Goal: Information Seeking & Learning: Compare options

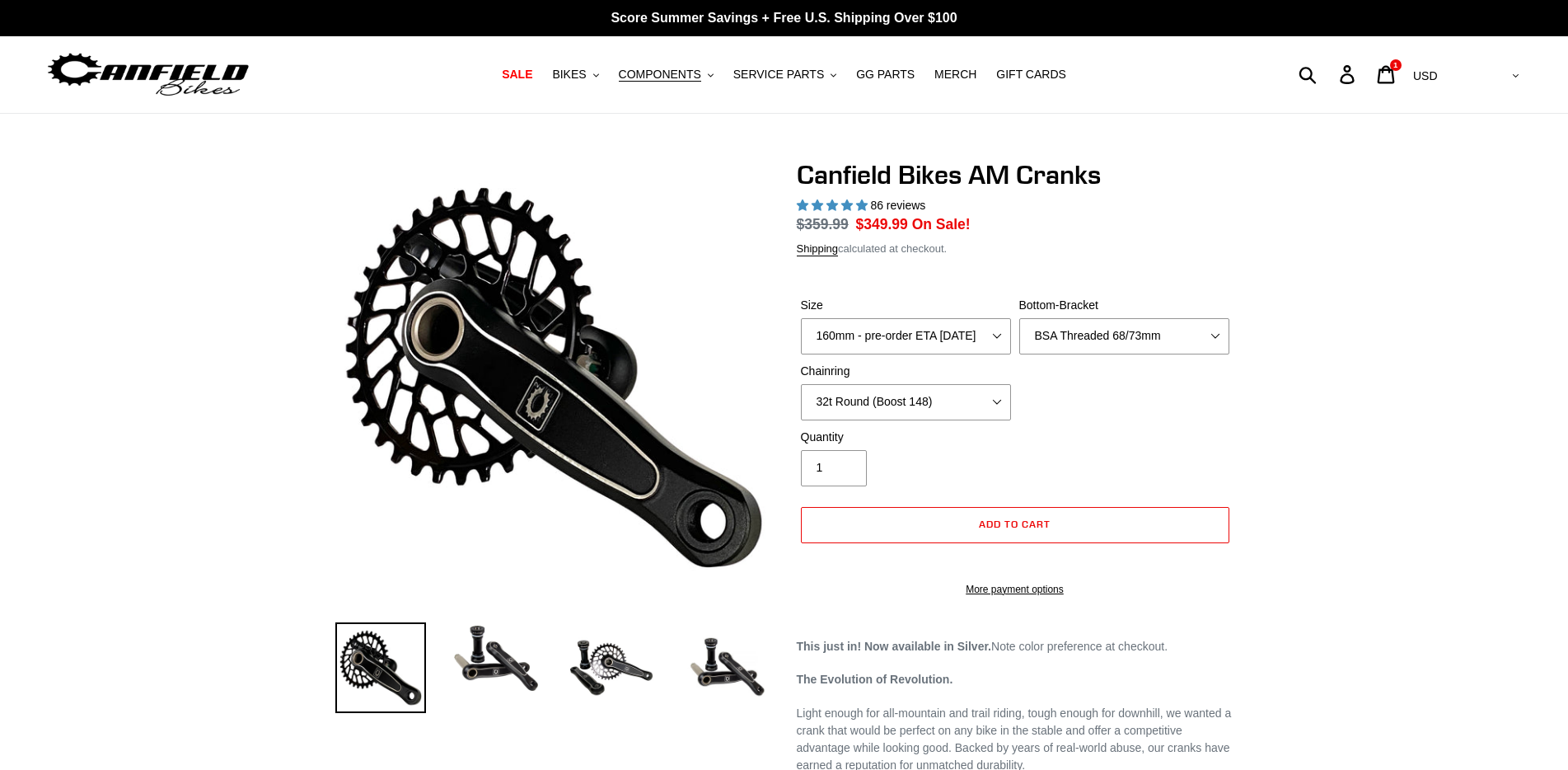
select select "highest-rating"
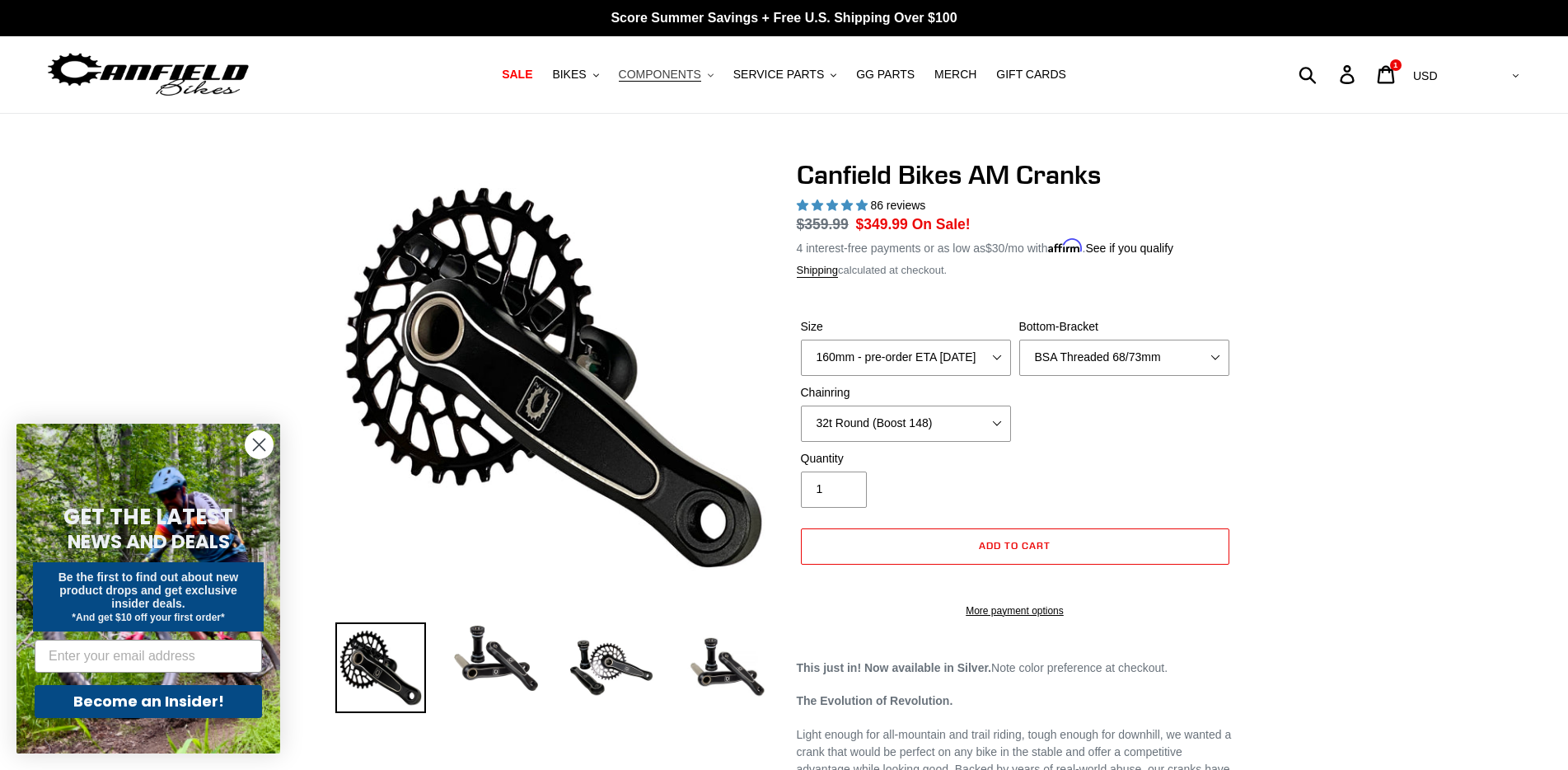
click at [696, 77] on span "COMPONENTS" at bounding box center [659, 75] width 83 height 14
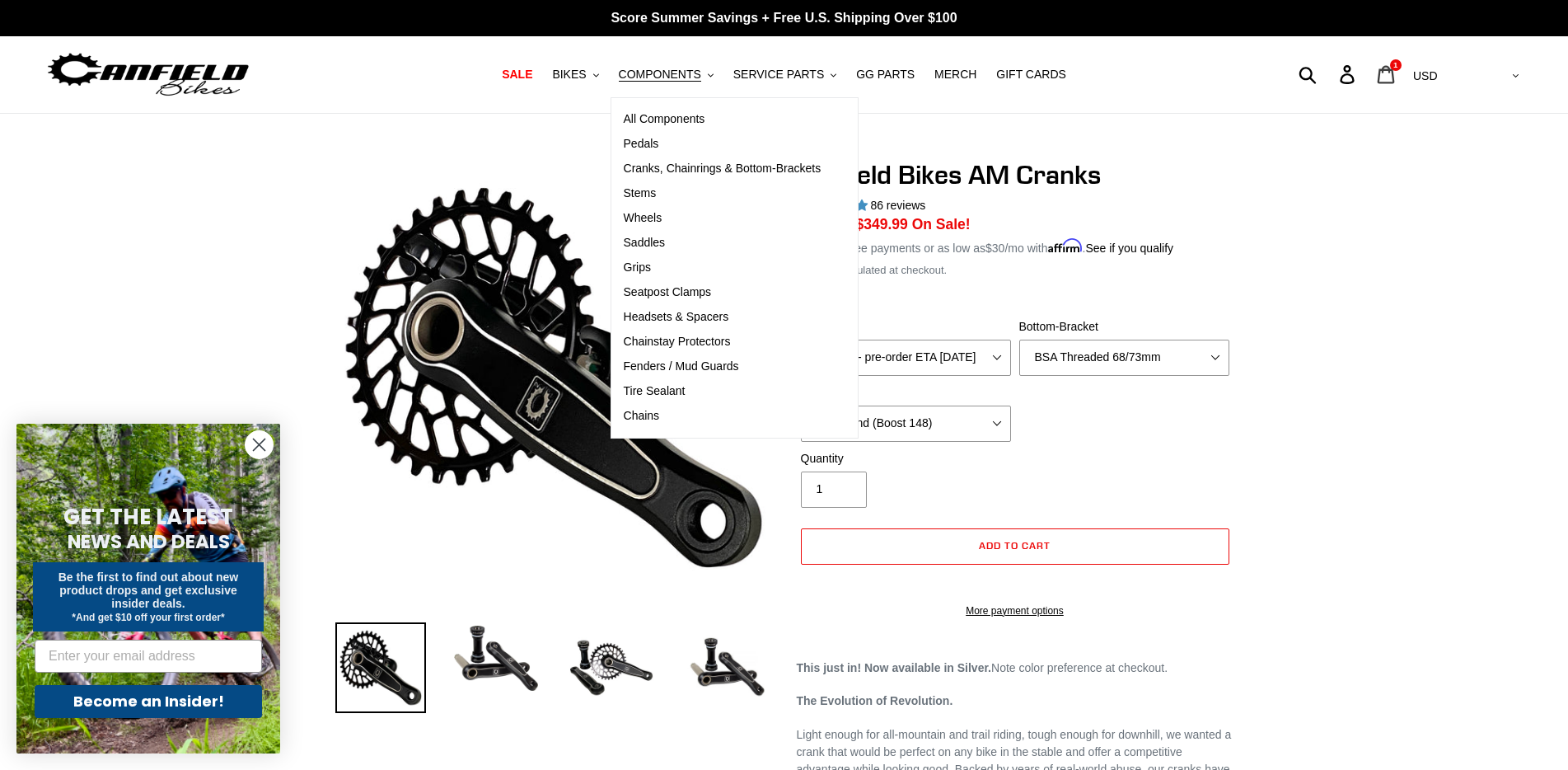
click at [1395, 72] on icon at bounding box center [1386, 75] width 18 height 19
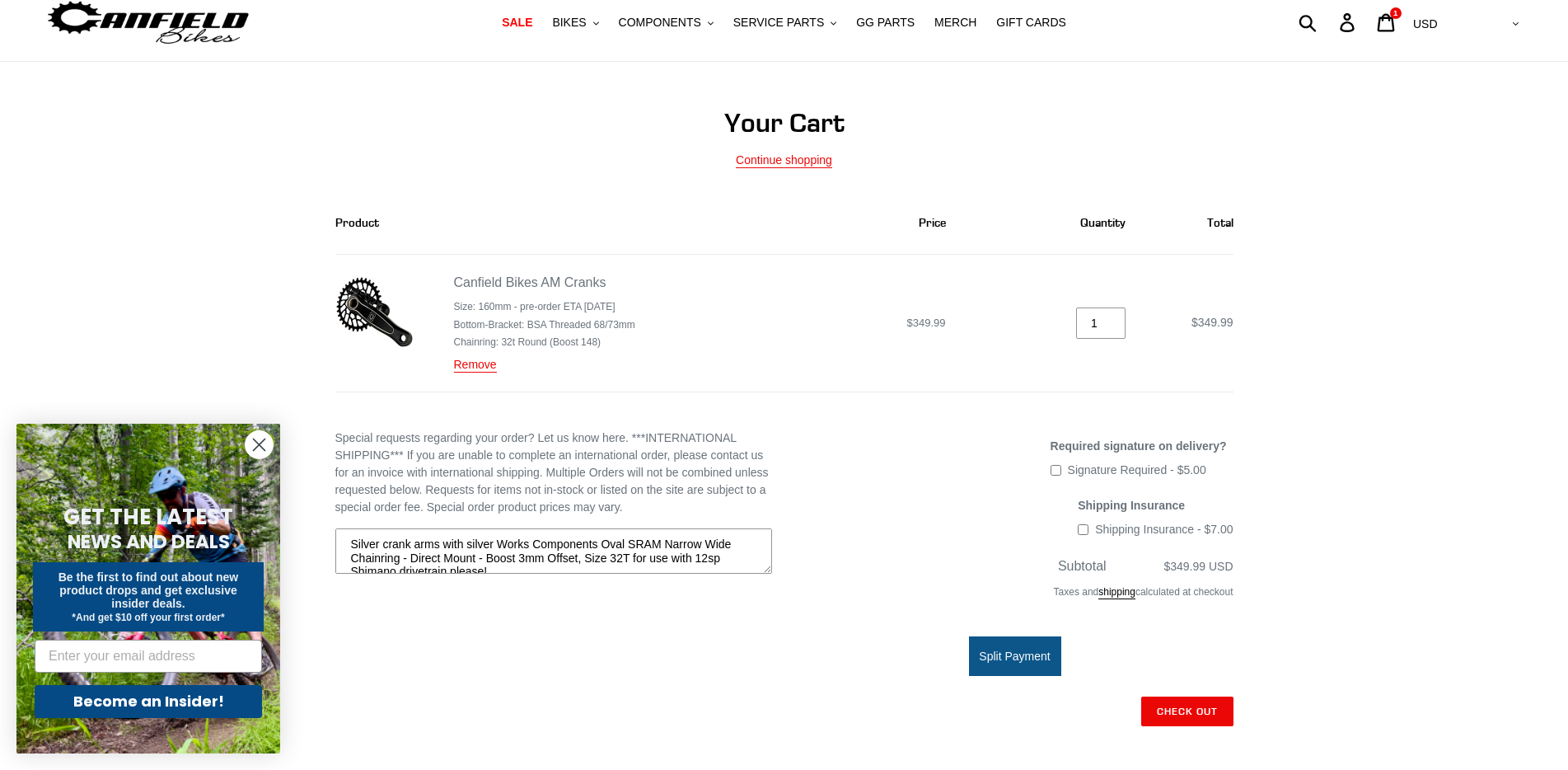
scroll to position [83, 0]
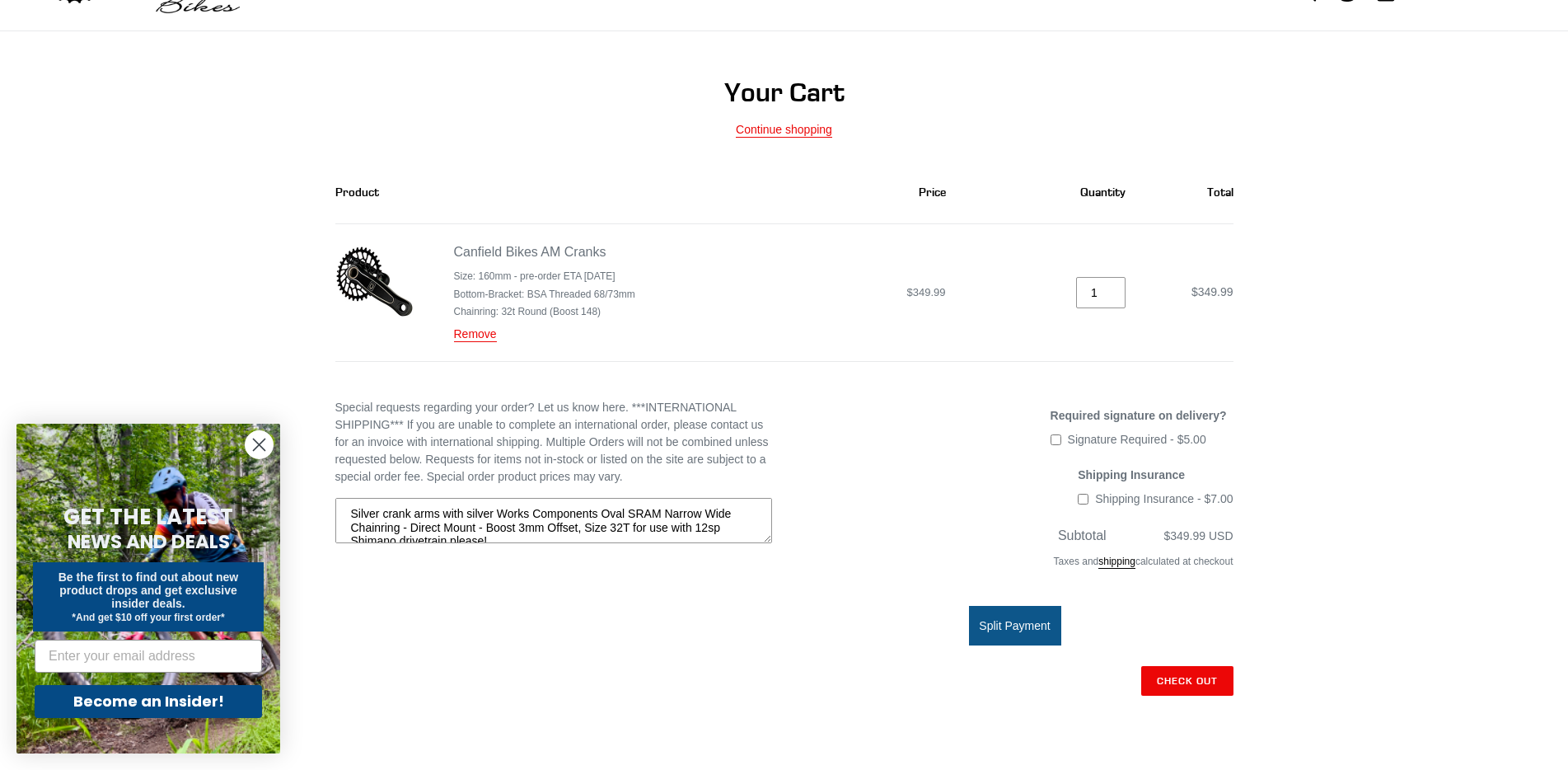
click at [265, 445] on circle "Close dialog" at bounding box center [259, 444] width 27 height 27
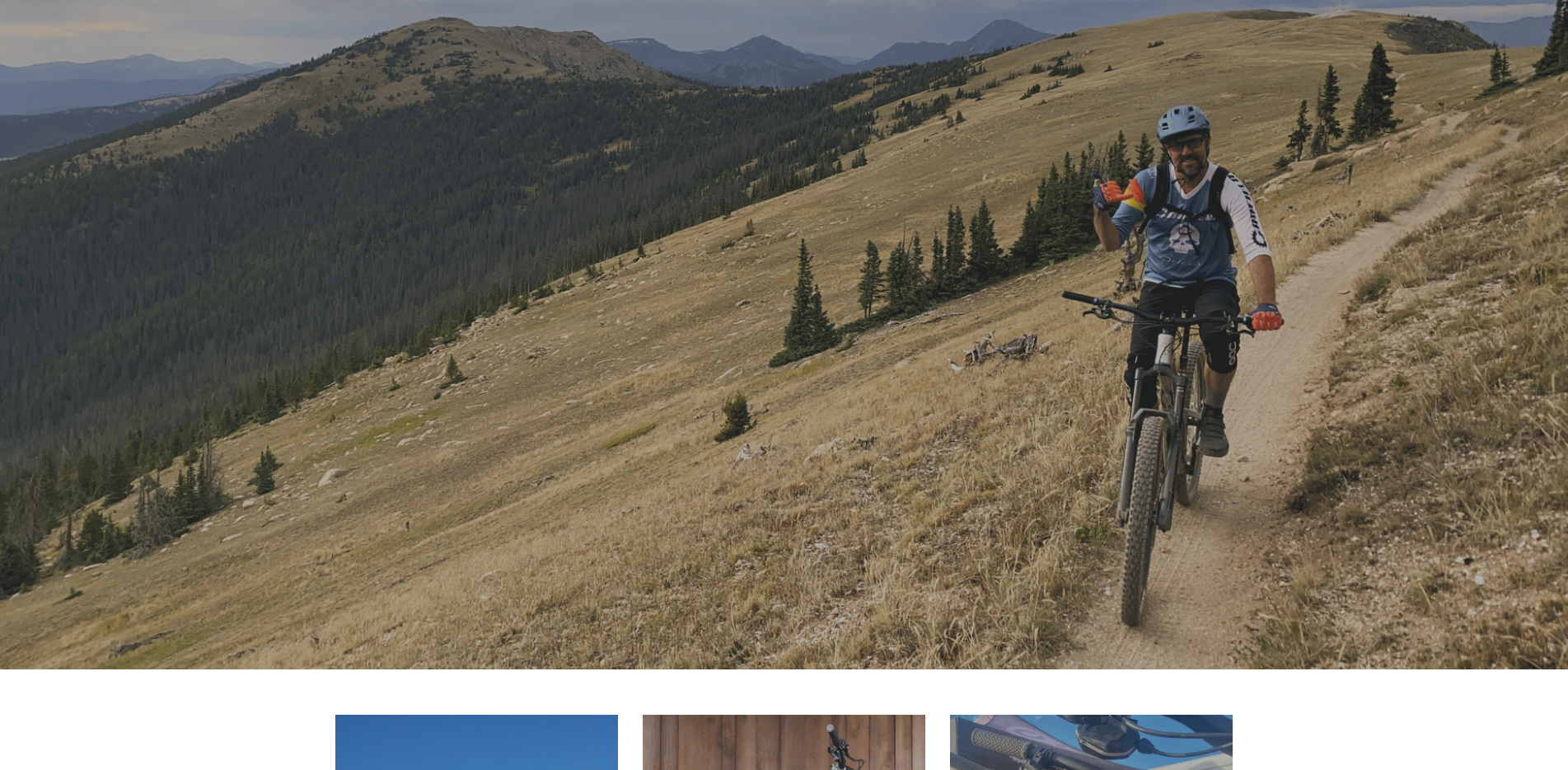
scroll to position [495, 0]
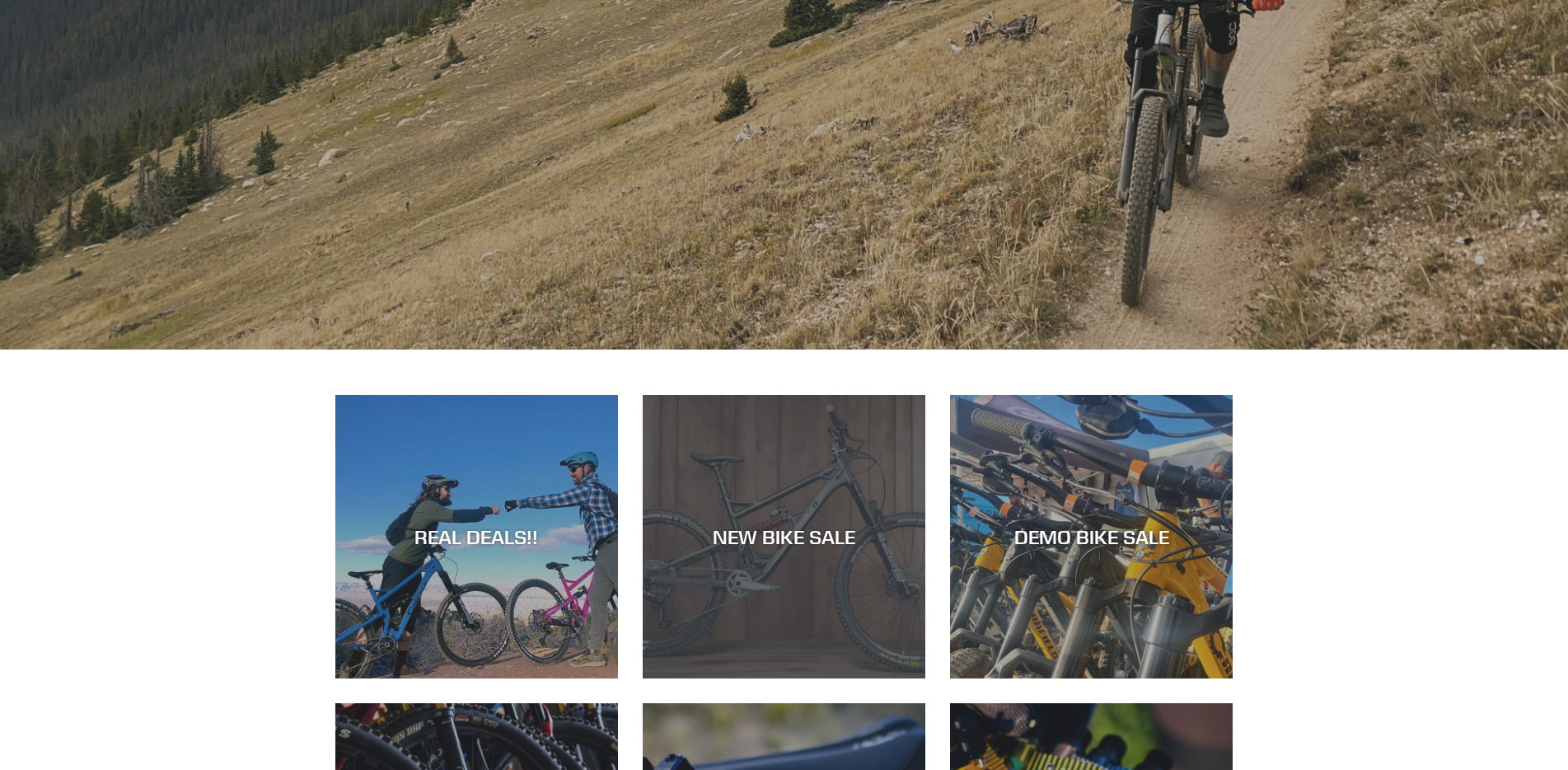
click at [761, 548] on div "NEW BIKE SALE" at bounding box center [784, 537] width 282 height 24
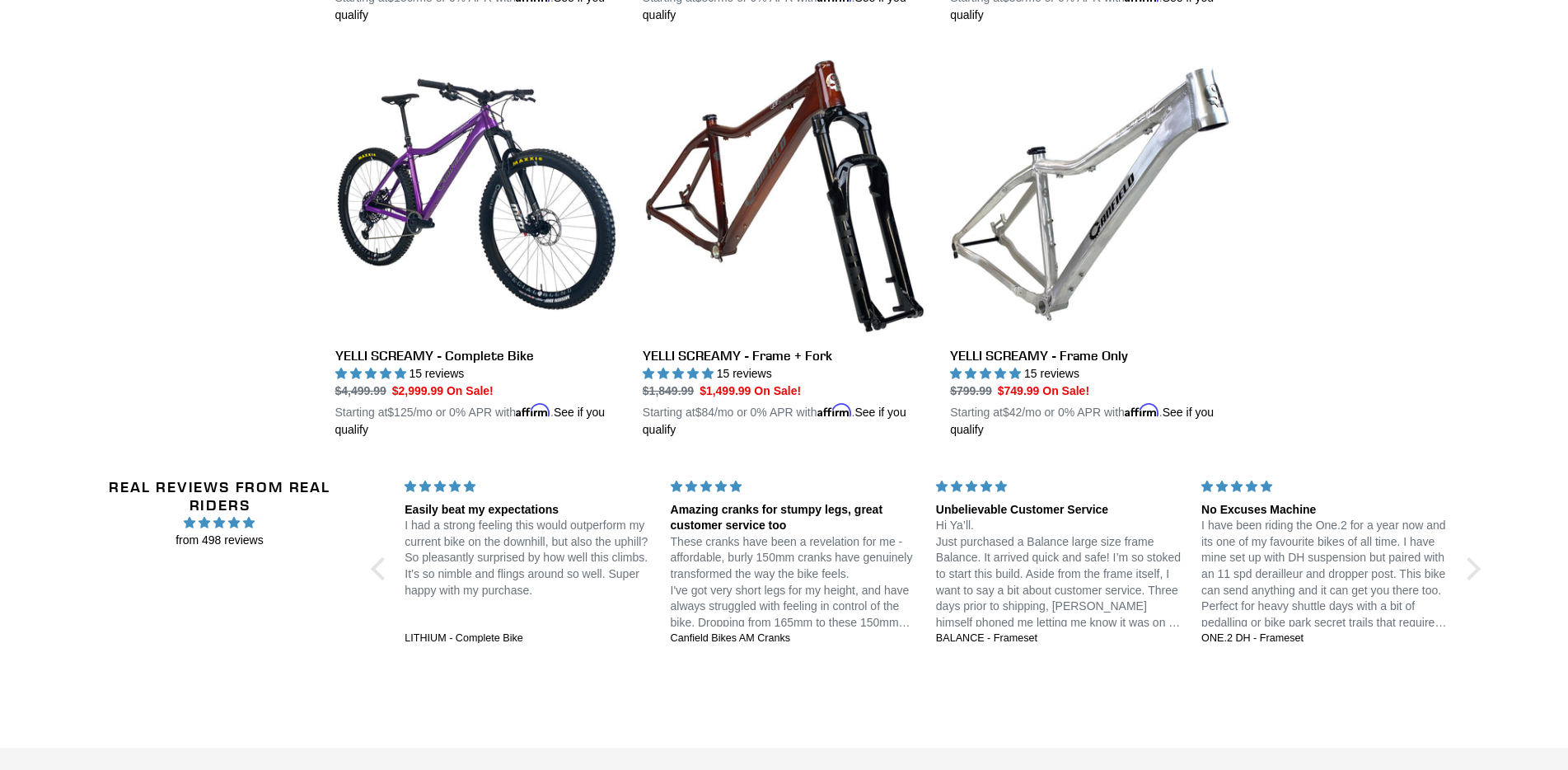
scroll to position [3196, 0]
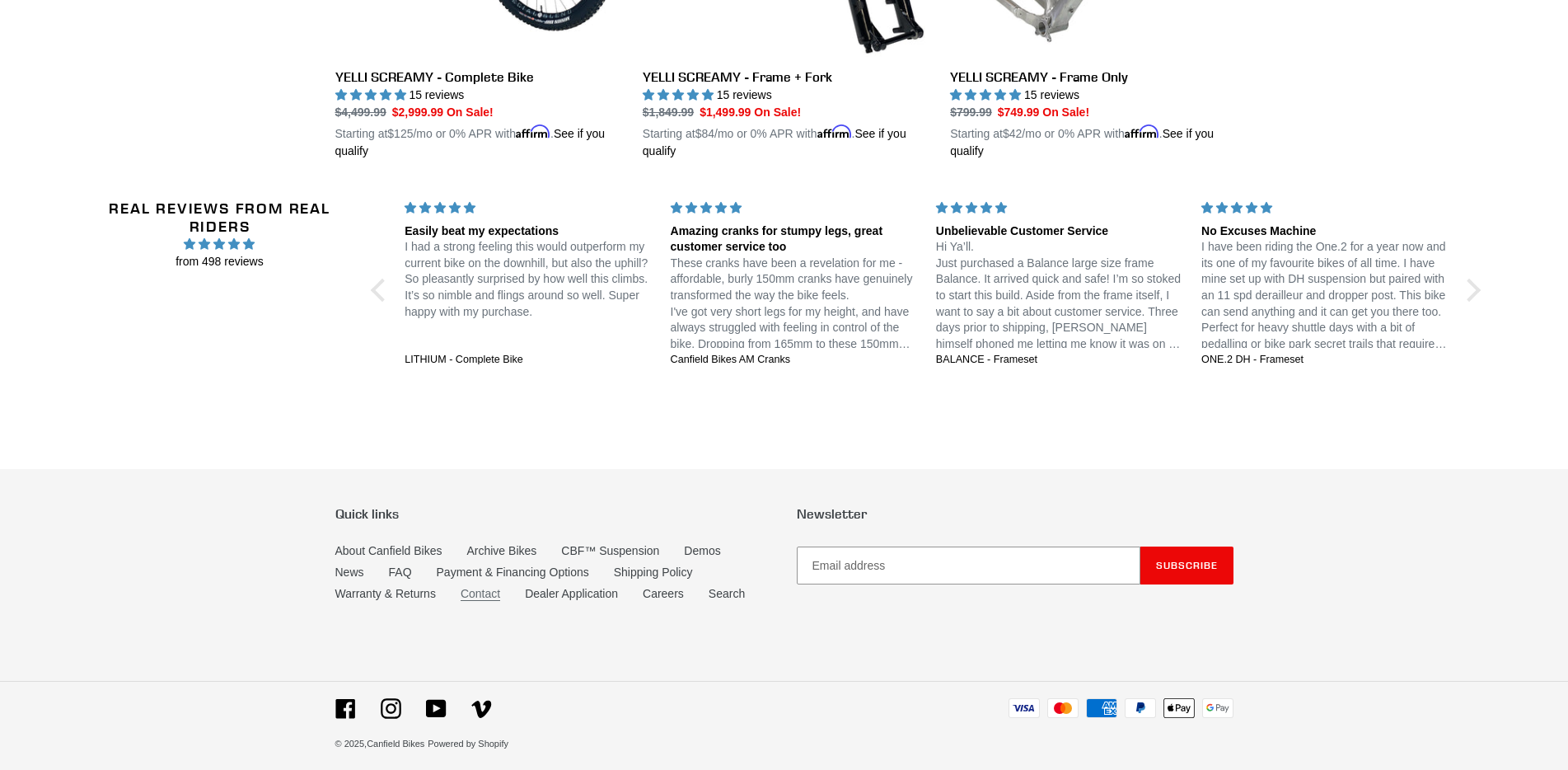
click at [477, 587] on link "Contact" at bounding box center [480, 594] width 40 height 14
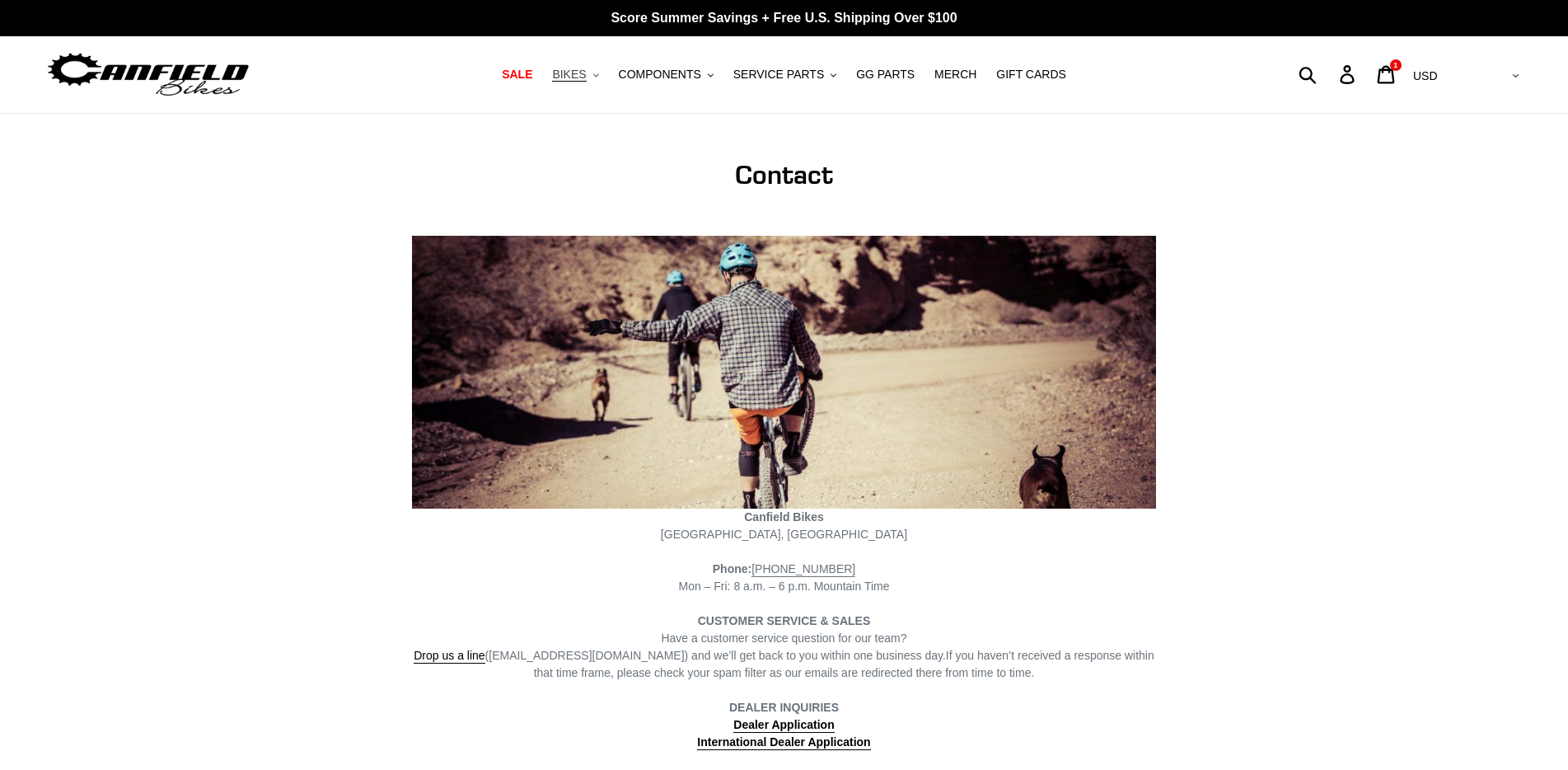
click at [586, 72] on span "BIKES" at bounding box center [569, 75] width 34 height 14
click at [701, 74] on span "COMPONENTS" at bounding box center [659, 75] width 83 height 14
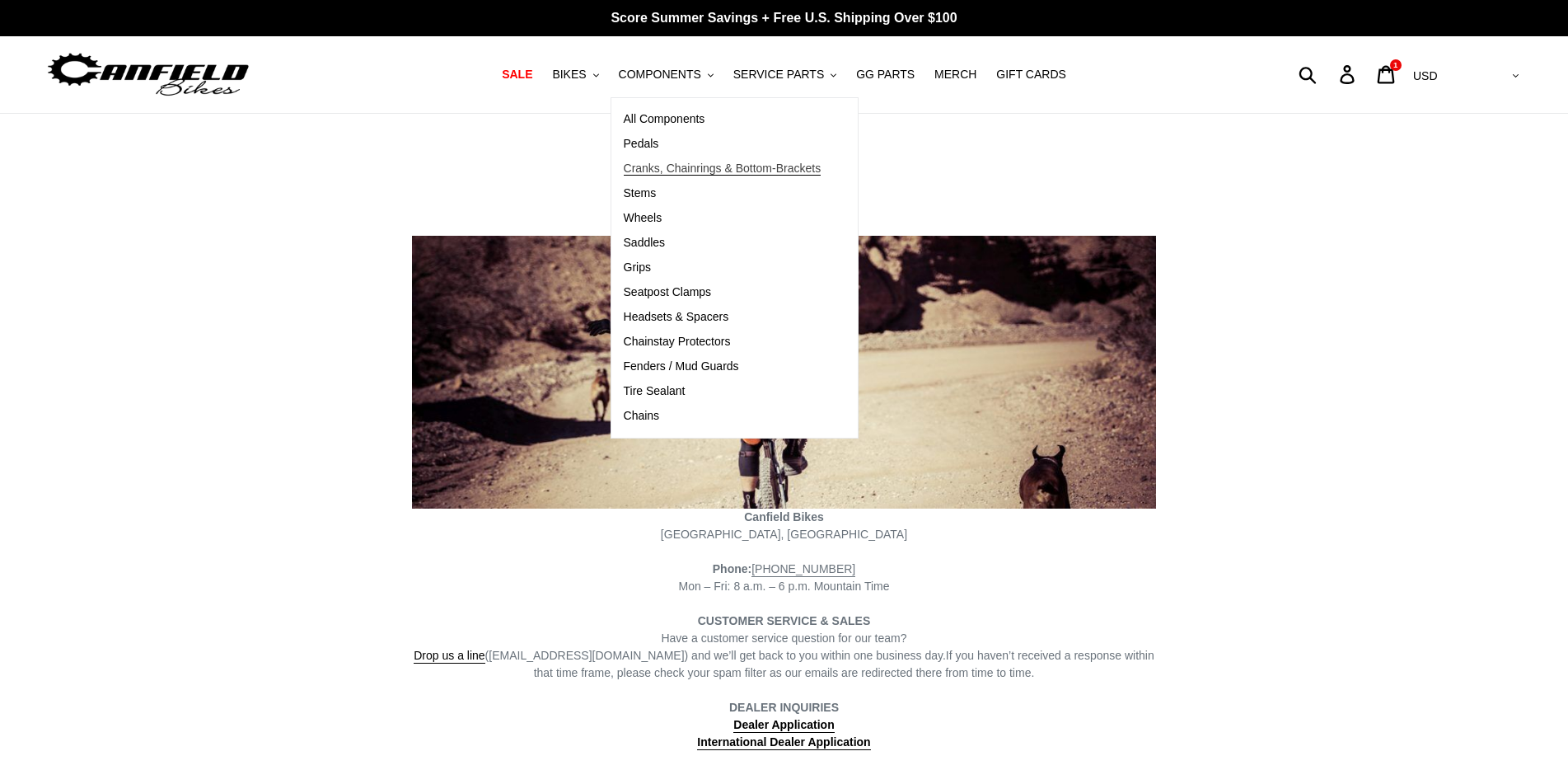
click at [663, 169] on span "Cranks, Chainrings & Bottom-Brackets" at bounding box center [723, 169] width 198 height 14
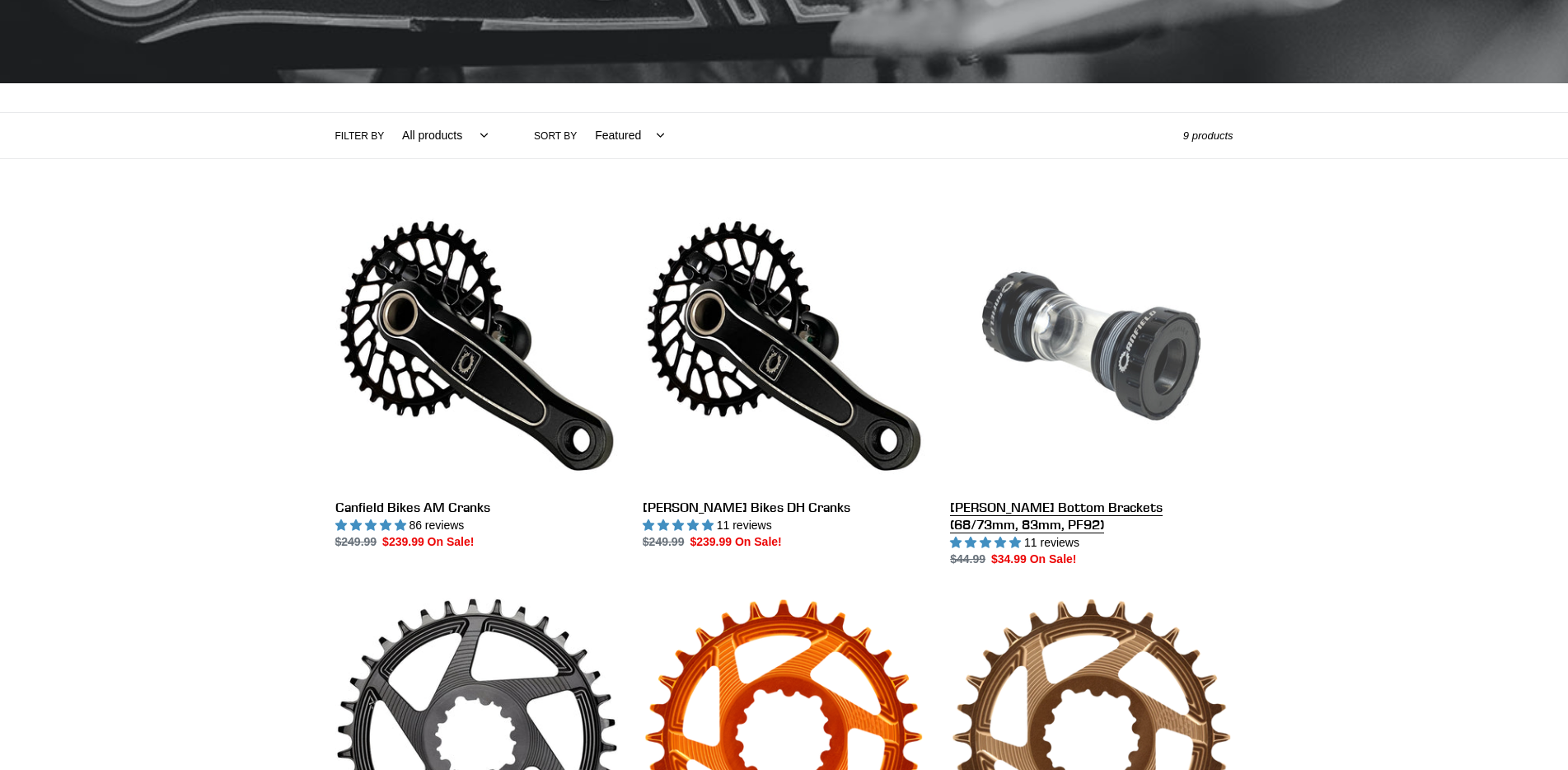
scroll to position [412, 0]
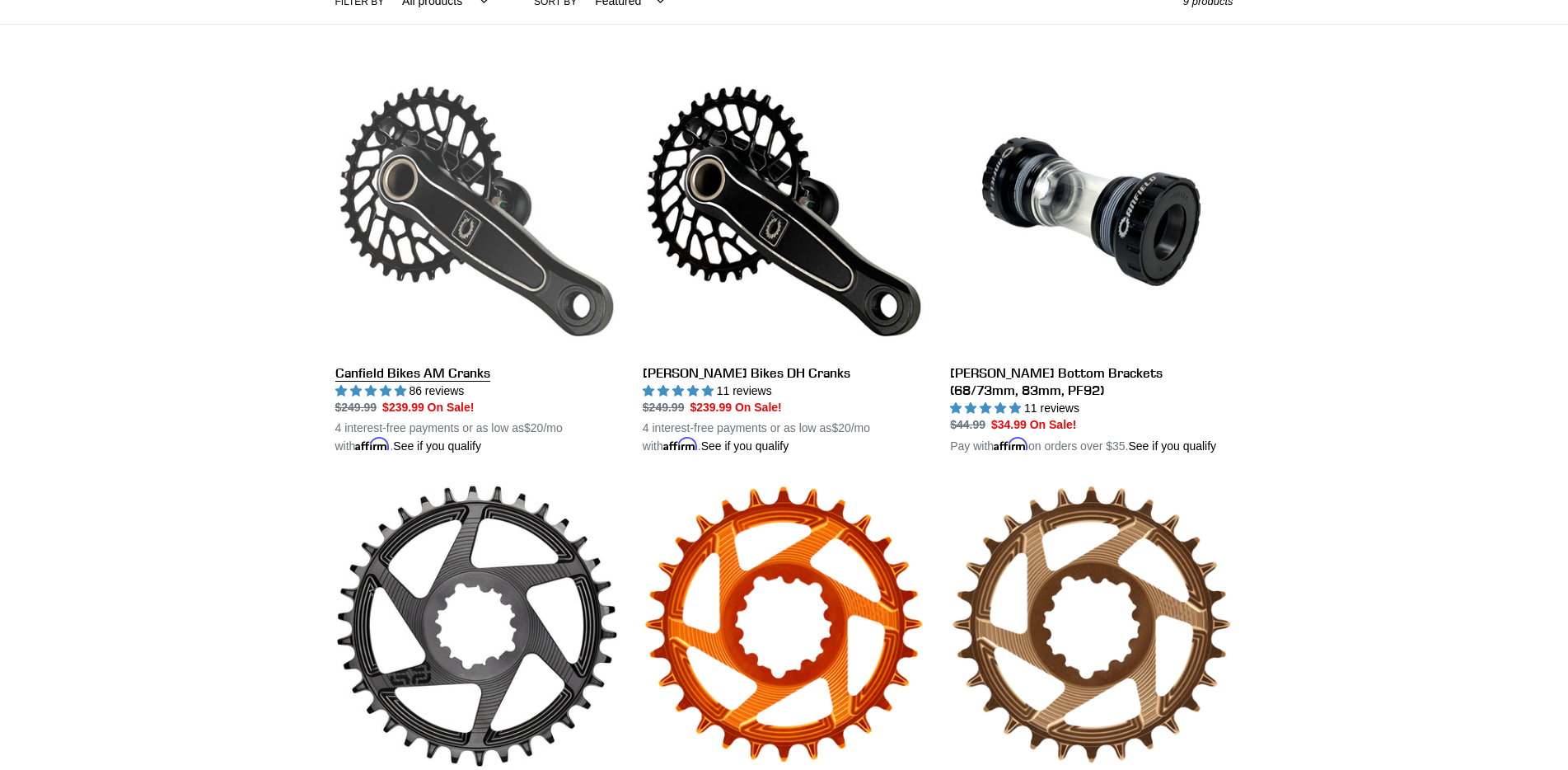
click at [427, 378] on link "Canfield Bikes AM Cranks" at bounding box center [476, 263] width 282 height 386
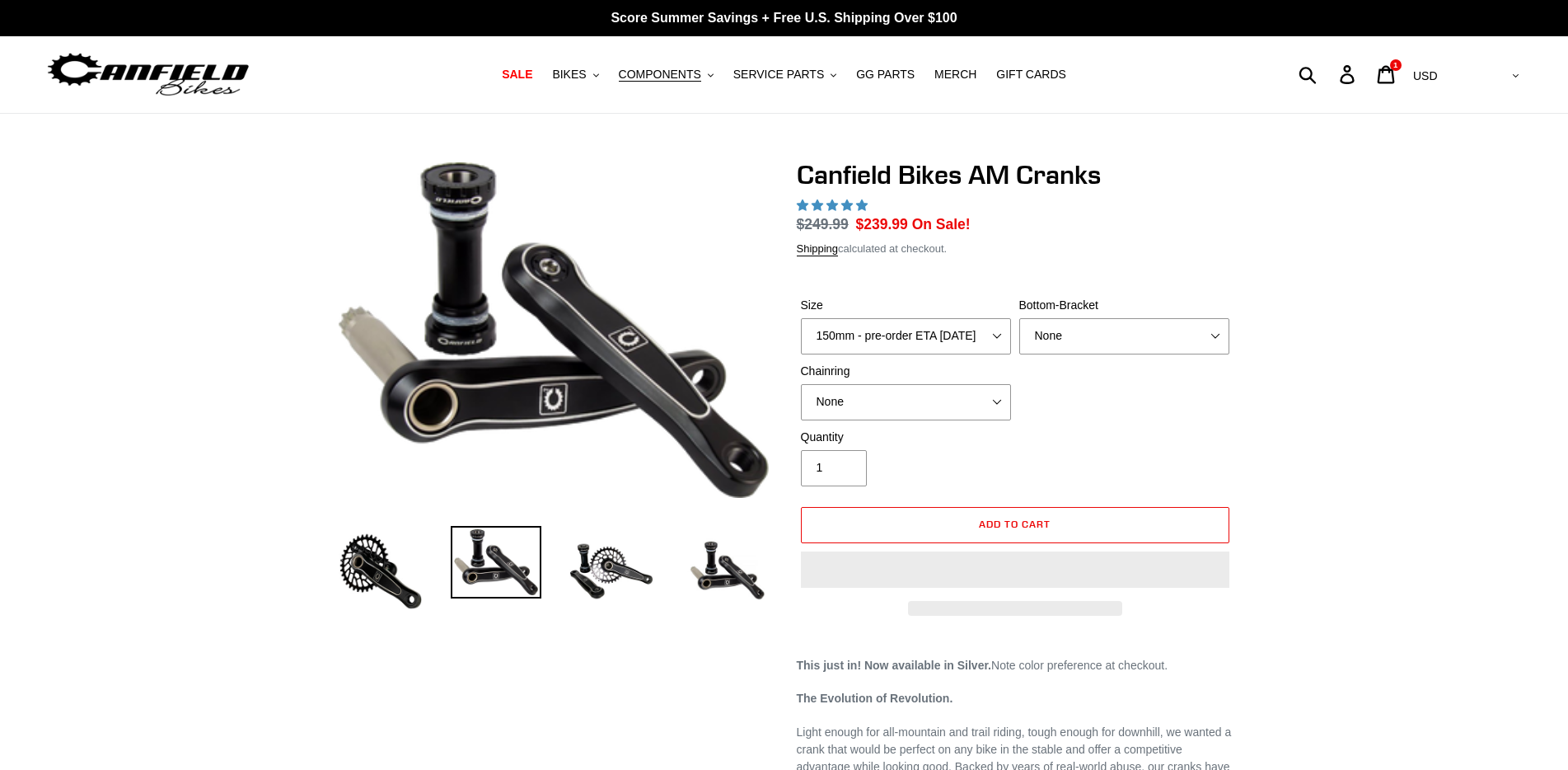
select select "highest-rating"
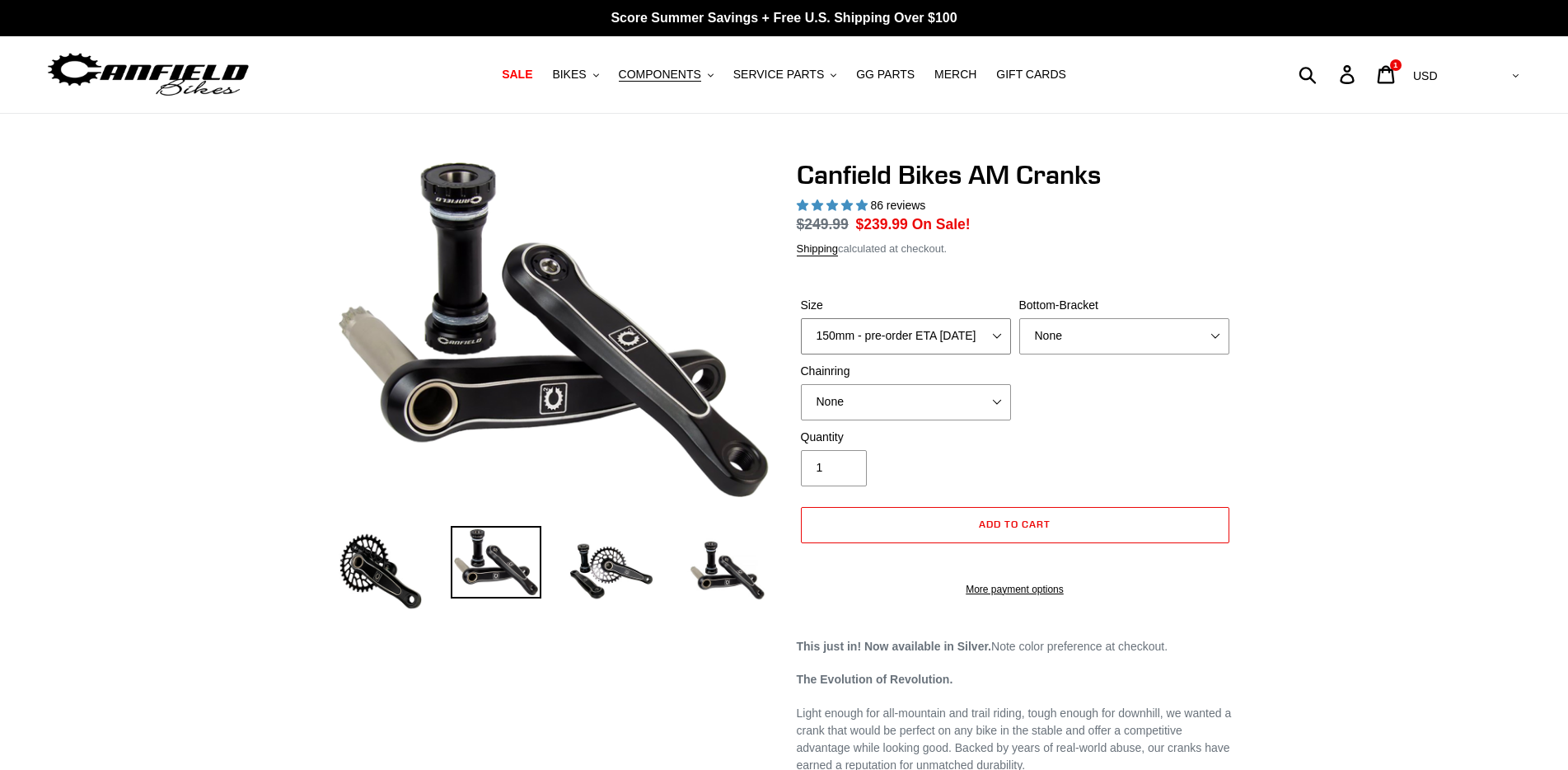
click at [910, 342] on select "150mm - pre-order ETA [DATE] 155mm - pre-order ETA [DATE] 160mm - pre-order ETA…" at bounding box center [906, 336] width 210 height 37
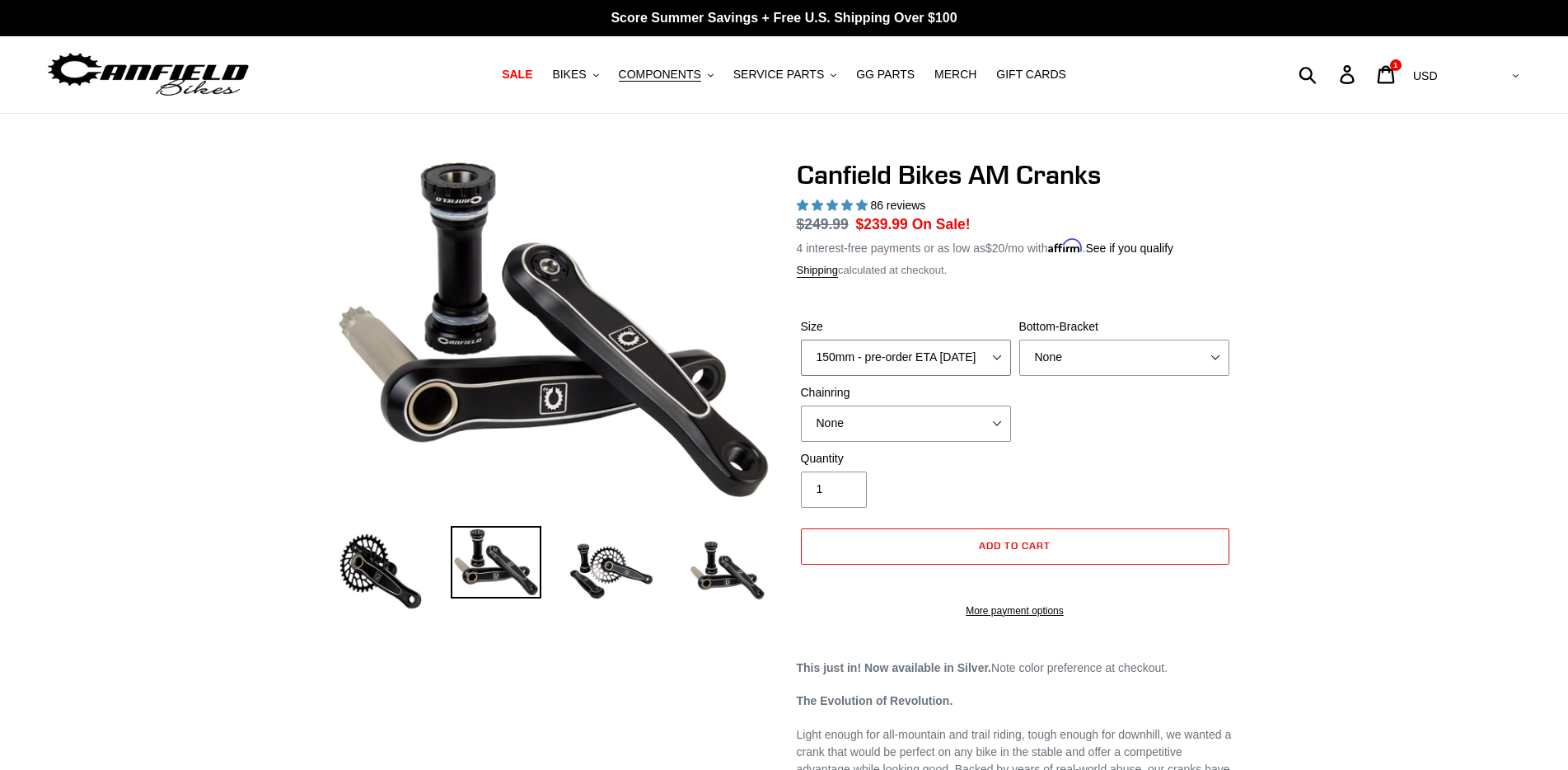
select select "160mm - pre-order ETA [DATE]"
click at [801, 340] on select "150mm - pre-order ETA 9/30/25 155mm - pre-order ETA 9/30/25 160mm - pre-order E…" at bounding box center [906, 358] width 210 height 37
click at [586, 70] on span "BIKES" at bounding box center [569, 75] width 34 height 14
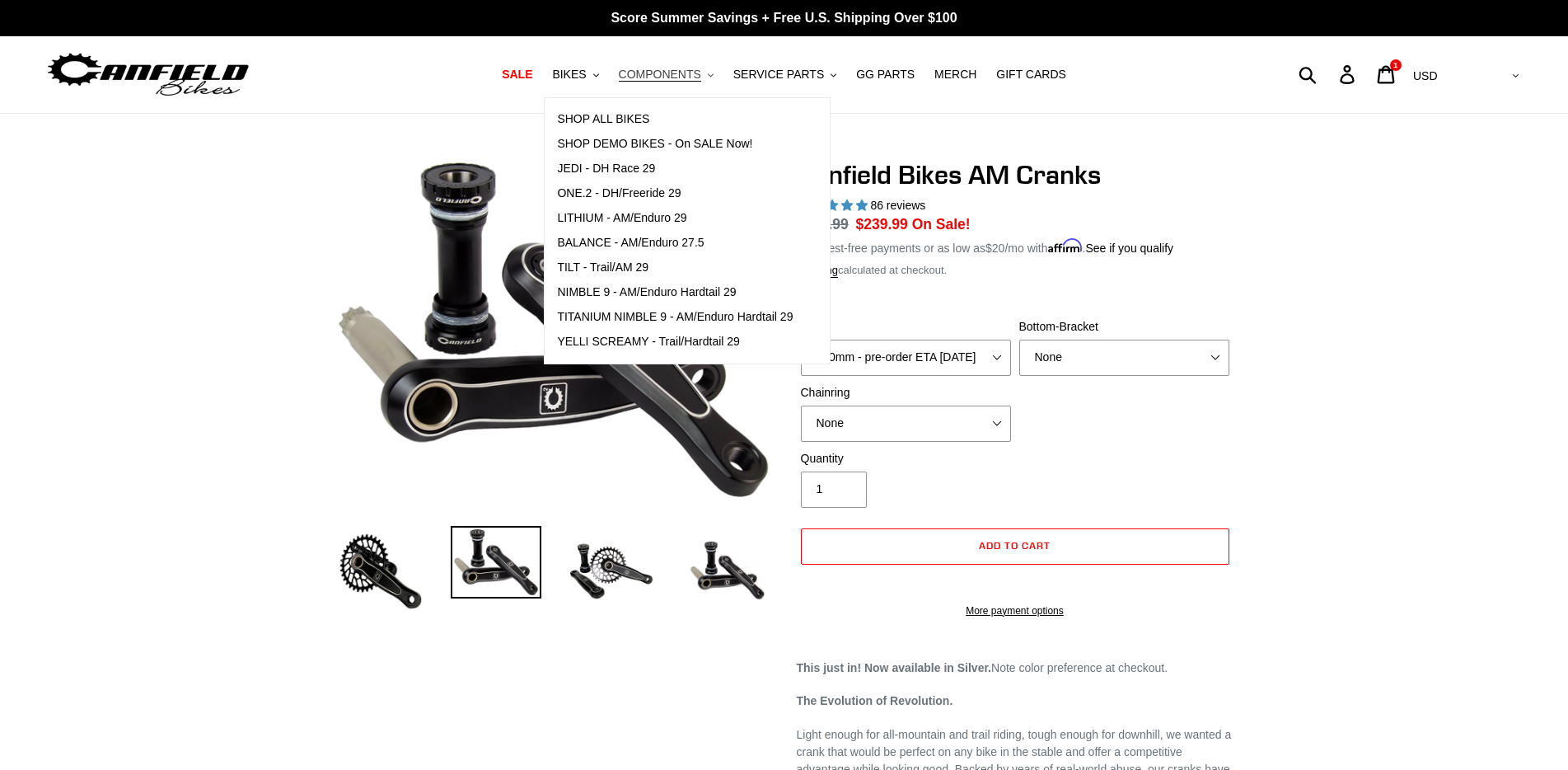
click at [660, 70] on span "COMPONENTS" at bounding box center [659, 75] width 83 height 14
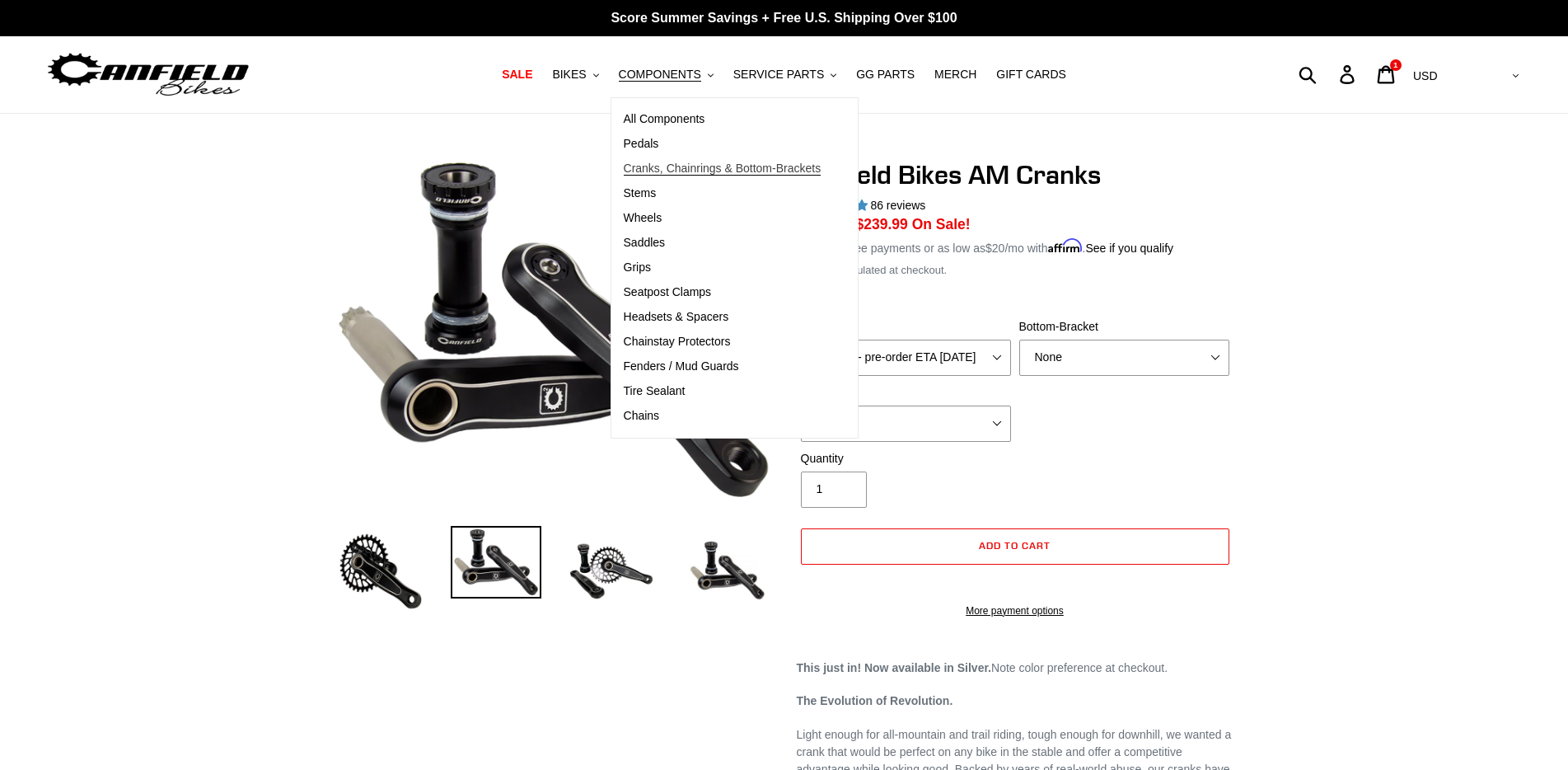
click at [671, 167] on span "Cranks, Chainrings & Bottom-Brackets" at bounding box center [723, 169] width 198 height 14
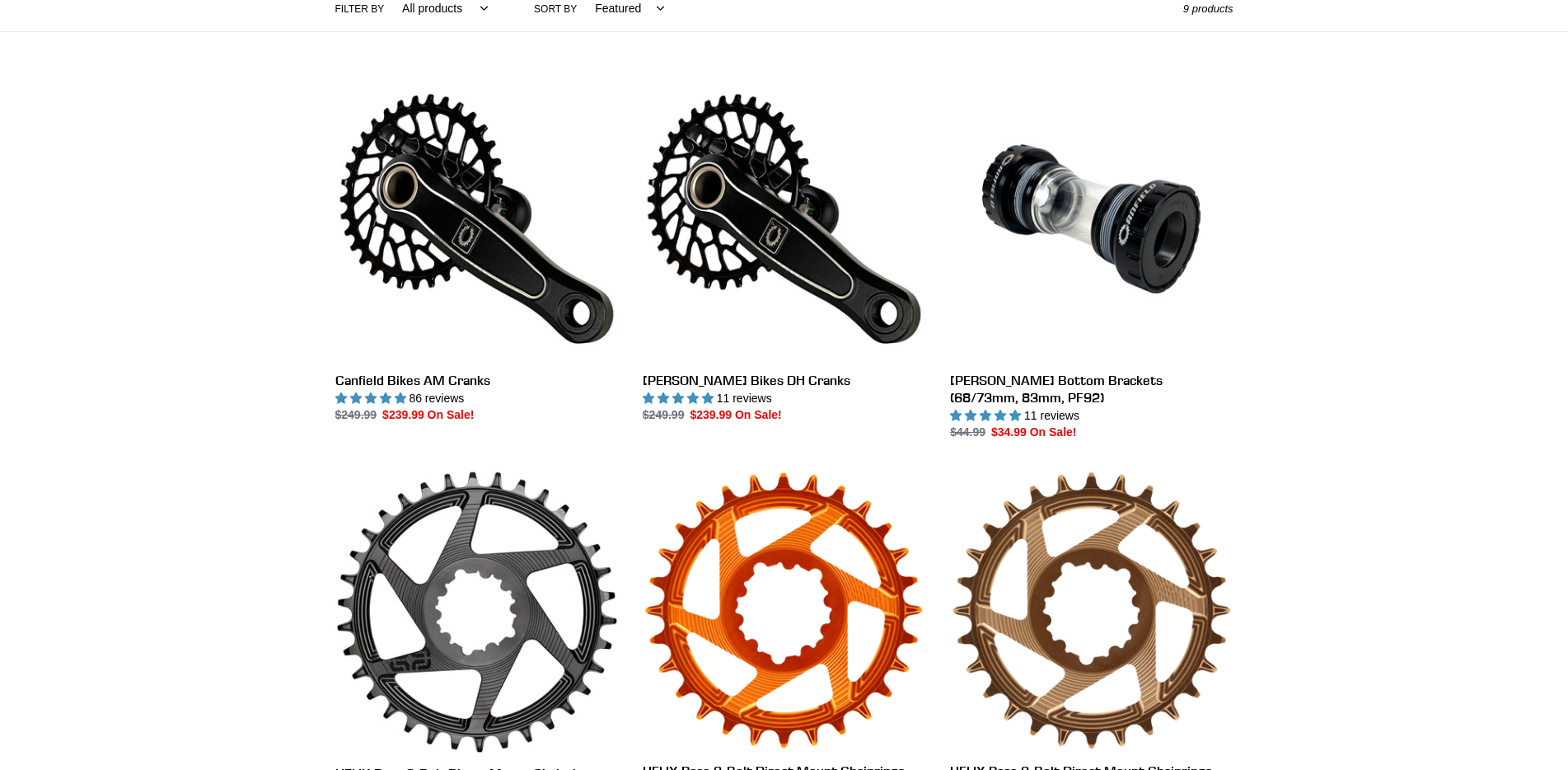
scroll to position [495, 0]
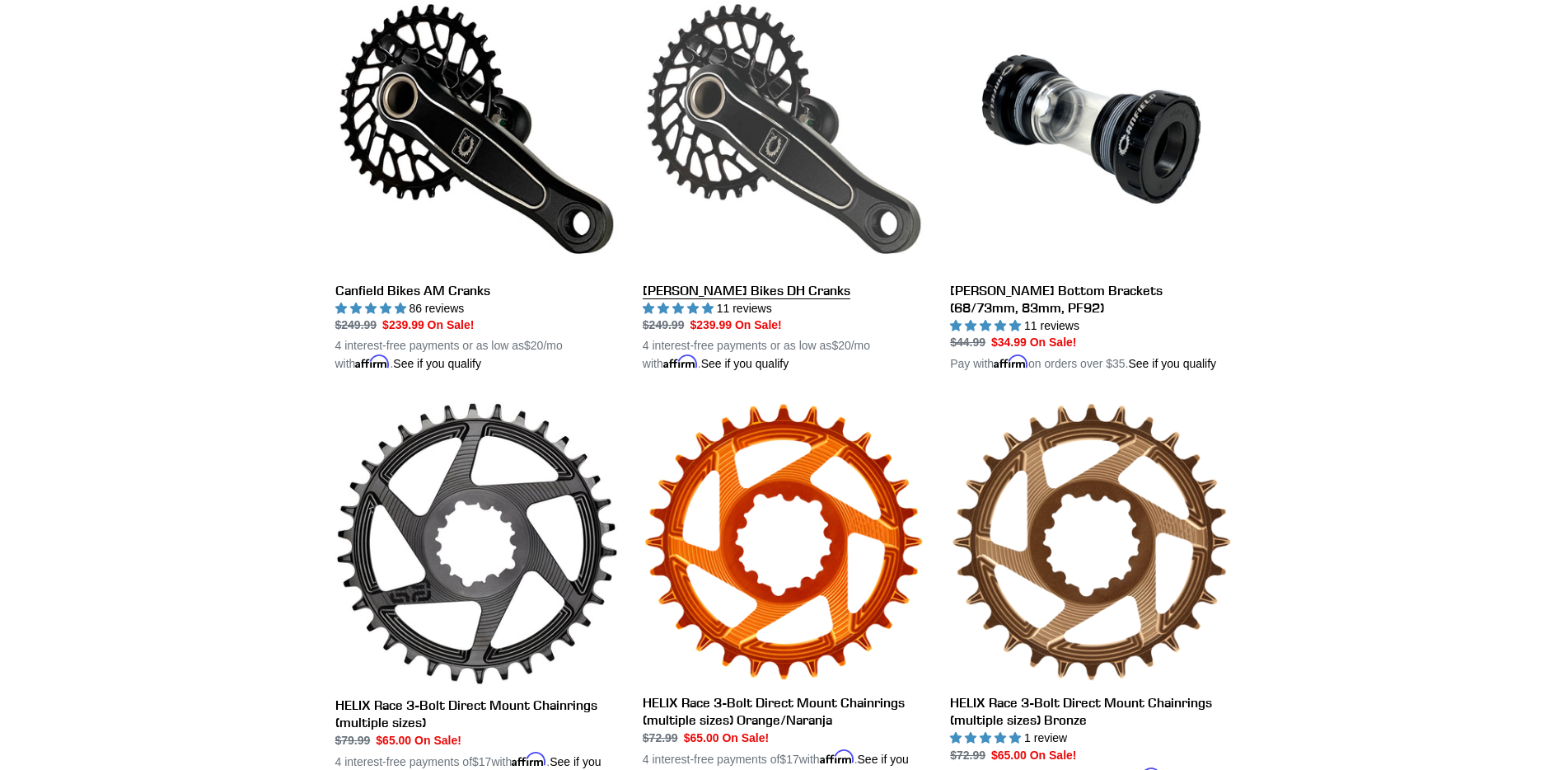
click at [747, 296] on link "Canfield Bikes DH Cranks" at bounding box center [784, 181] width 282 height 386
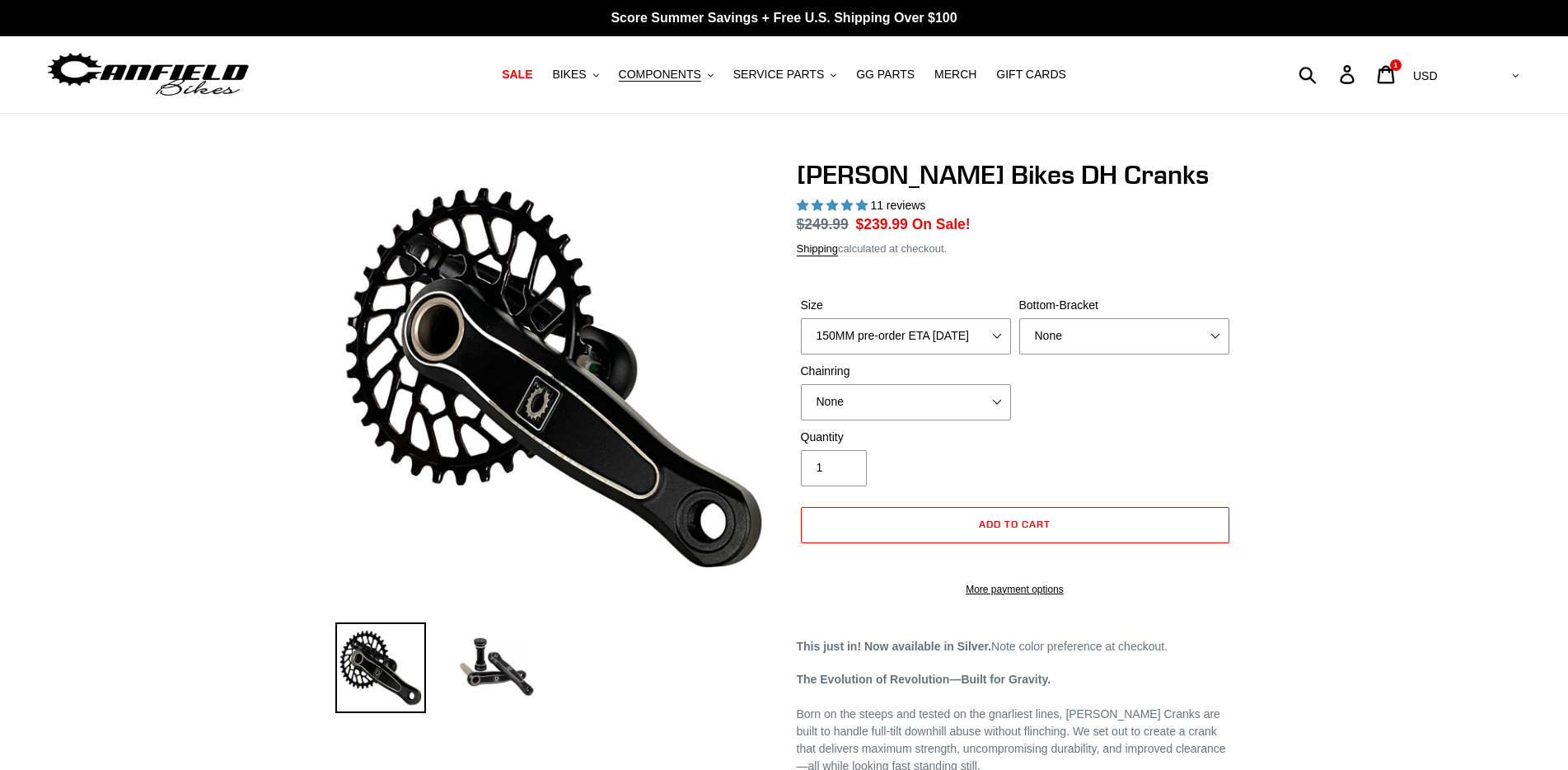
select select "highest-rating"
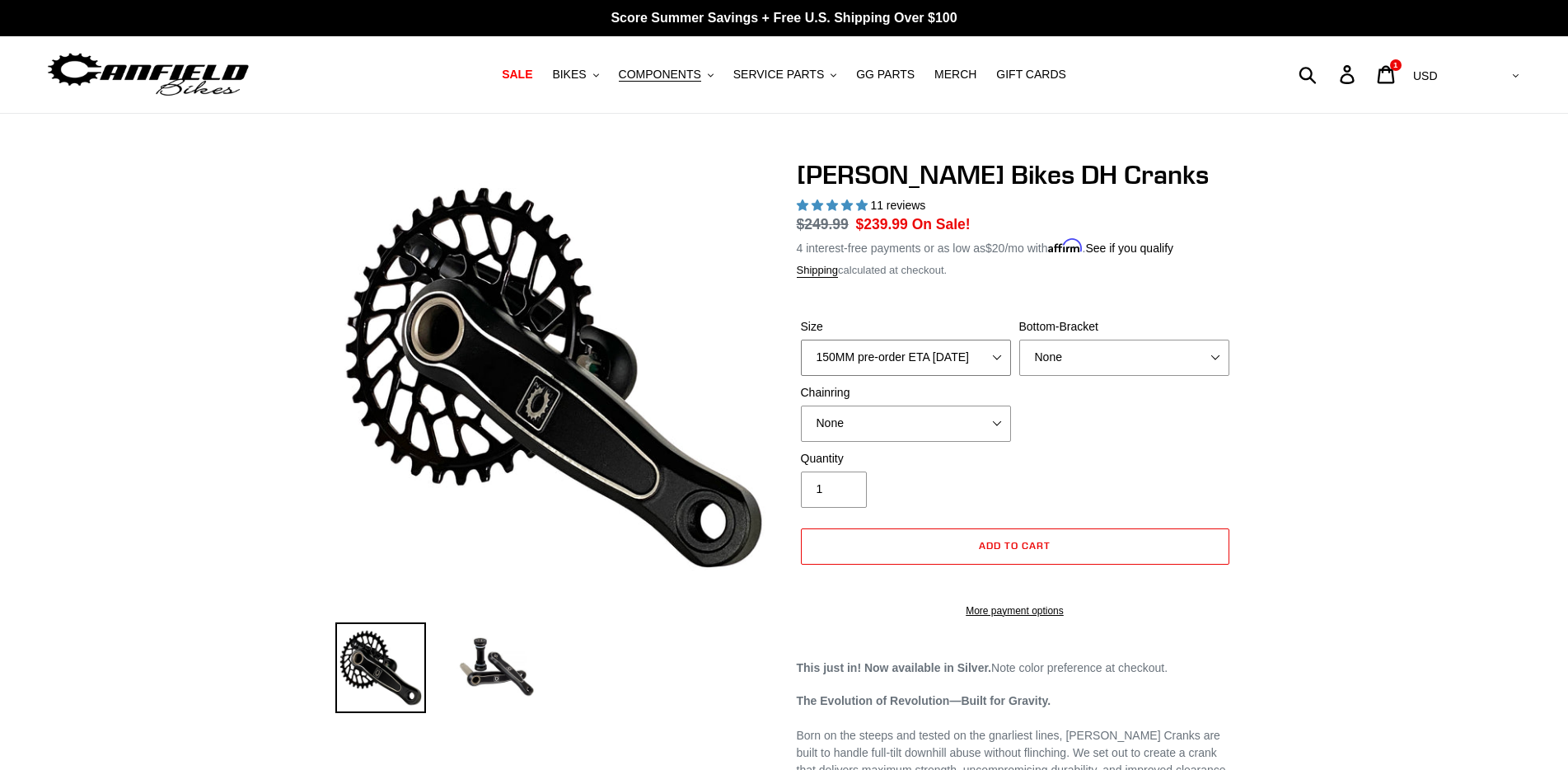
click at [921, 340] on select "150MM pre-order ETA 9/30/25 155MM pre-order ETA 9/30/25 160MM pre-order ETA 9/3…" at bounding box center [906, 358] width 210 height 37
click at [919, 350] on select "150MM pre-order ETA 9/30/25 155MM pre-order ETA 9/30/25 160MM pre-order ETA 9/3…" at bounding box center [906, 358] width 210 height 37
click at [934, 372] on select "150MM pre-order ETA 9/30/25 155MM pre-order ETA 9/30/25 160MM pre-order ETA 9/3…" at bounding box center [906, 358] width 210 height 37
click at [924, 359] on select "150MM pre-order ETA 9/30/25 155MM pre-order ETA 9/30/25 160MM pre-order ETA 9/3…" at bounding box center [906, 358] width 210 height 37
click at [603, 83] on button "BIKES .cls-1{fill:#231f20}" at bounding box center [575, 75] width 63 height 23
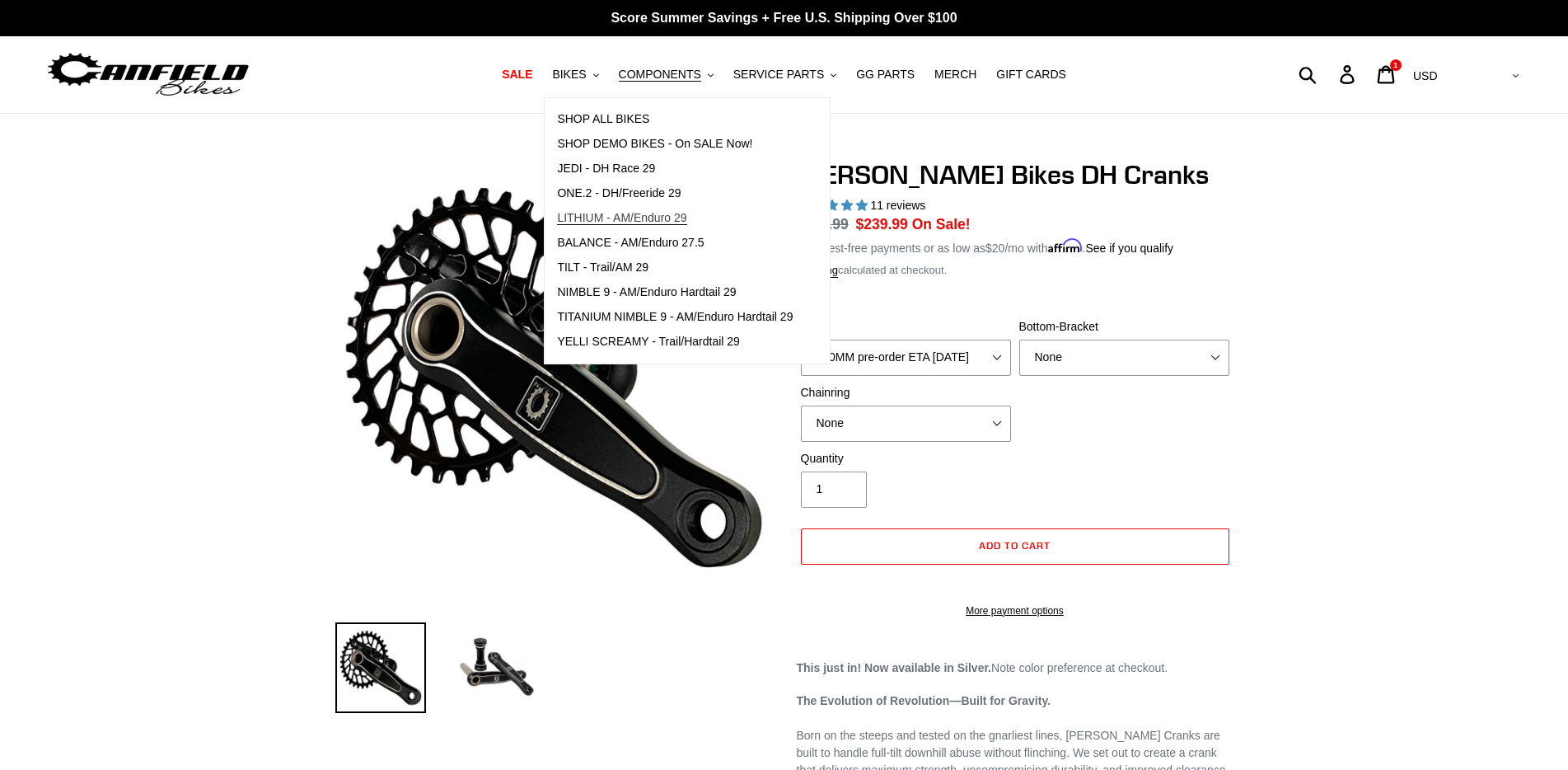
click at [619, 222] on span "LITHIUM - AM/Enduro 29" at bounding box center [621, 218] width 129 height 14
